Goal: Transaction & Acquisition: Purchase product/service

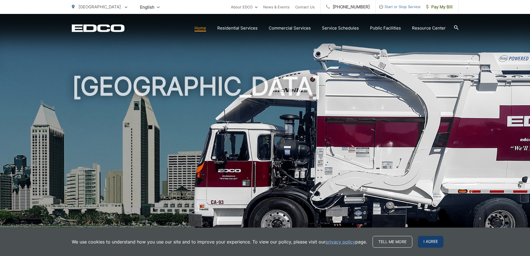
click at [430, 243] on span "I agree" at bounding box center [431, 242] width 26 height 12
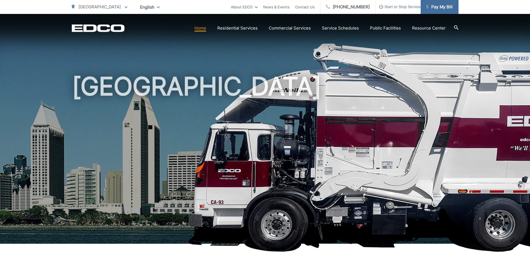
click at [440, 6] on span "Pay My Bill" at bounding box center [439, 7] width 26 height 7
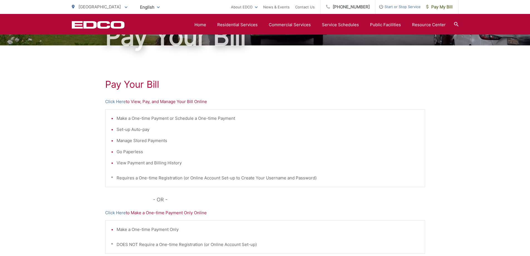
scroll to position [56, 0]
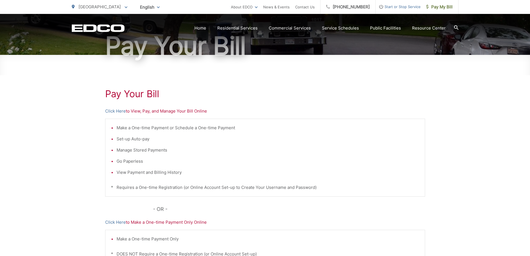
click at [199, 111] on p "Click Here to View, Pay, and Manage Your Bill Online" at bounding box center [265, 111] width 320 height 7
click at [117, 112] on link "Click Here" at bounding box center [115, 111] width 21 height 7
